Goal: Communication & Community: Answer question/provide support

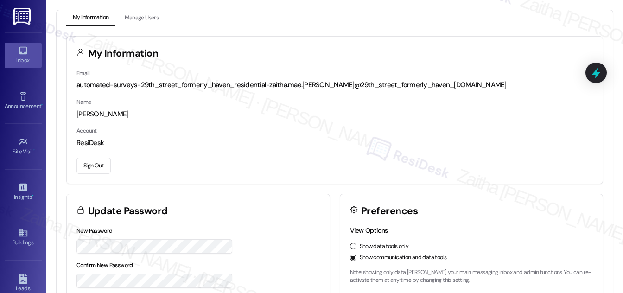
click at [25, 53] on icon at bounding box center [23, 50] width 10 height 10
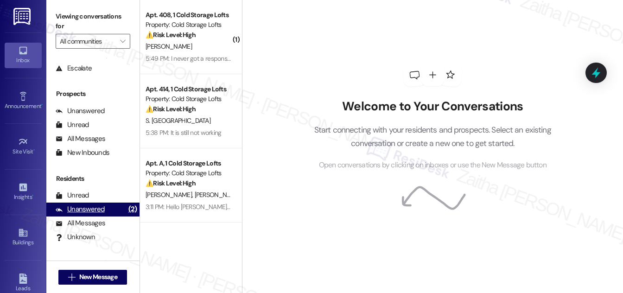
scroll to position [122, 0]
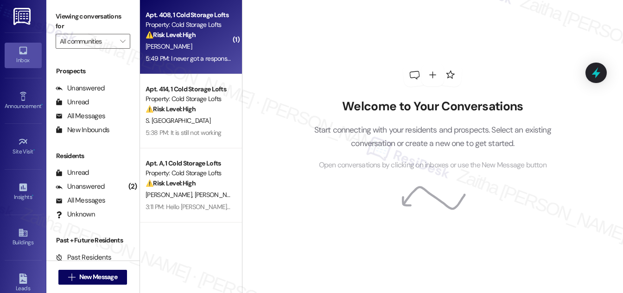
click at [212, 44] on div "[PERSON_NAME]" at bounding box center [189, 47] width 88 height 12
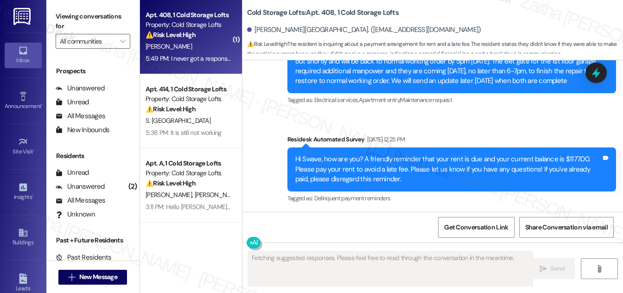
scroll to position [11841, 0]
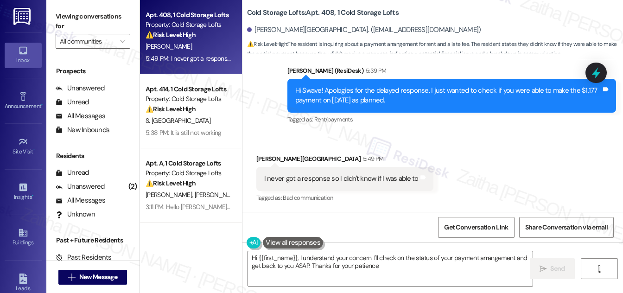
type textarea "Hi {{first_name}}, I understand your concern. I'll check on the status of your …"
click at [121, 39] on icon "" at bounding box center [122, 41] width 5 height 7
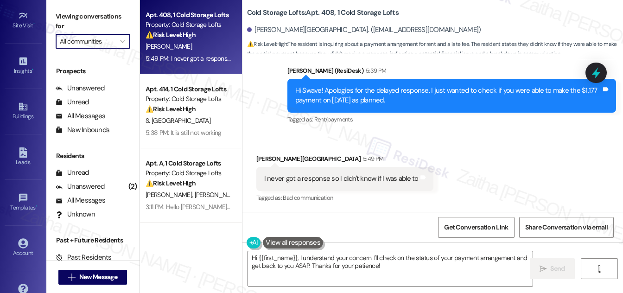
scroll to position [146, 0]
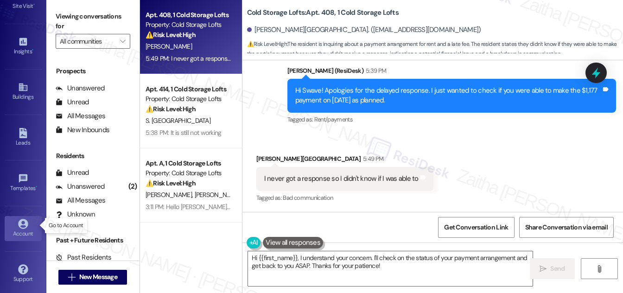
click at [19, 229] on div "Account" at bounding box center [23, 233] width 46 height 9
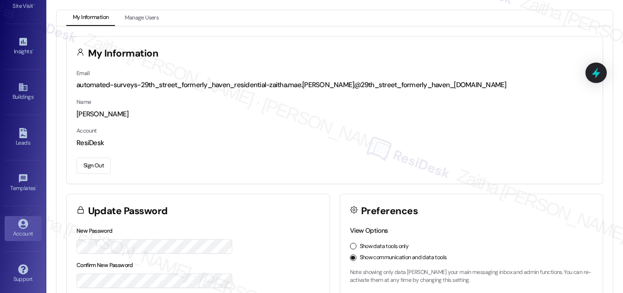
click at [101, 168] on button "Sign Out" at bounding box center [94, 166] width 34 height 16
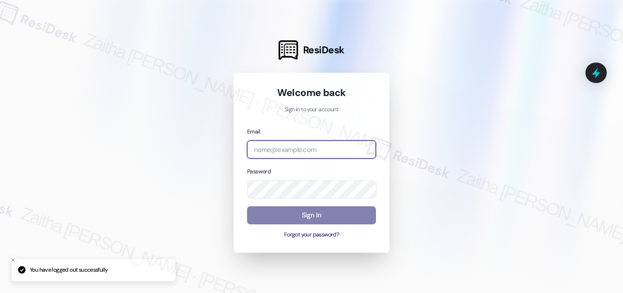
click at [295, 154] on input "email" at bounding box center [311, 150] width 129 height 18
type input "automated-surveys-meridian_management-zaitha.mae.[PERSON_NAME]@meridian_[DOMAIN…"
